Goal: Navigation & Orientation: Find specific page/section

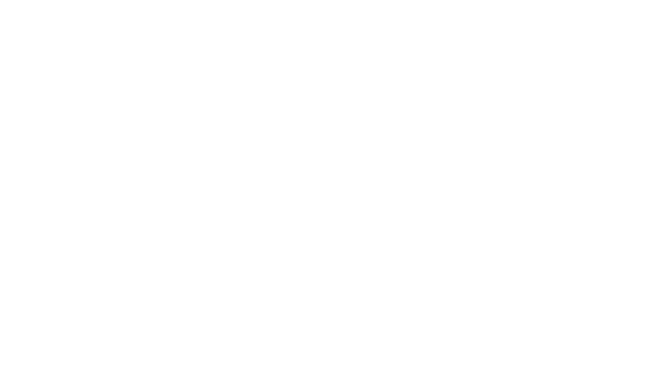
click at [163, 4] on body at bounding box center [327, 185] width 654 height 370
